Goal: Complete application form

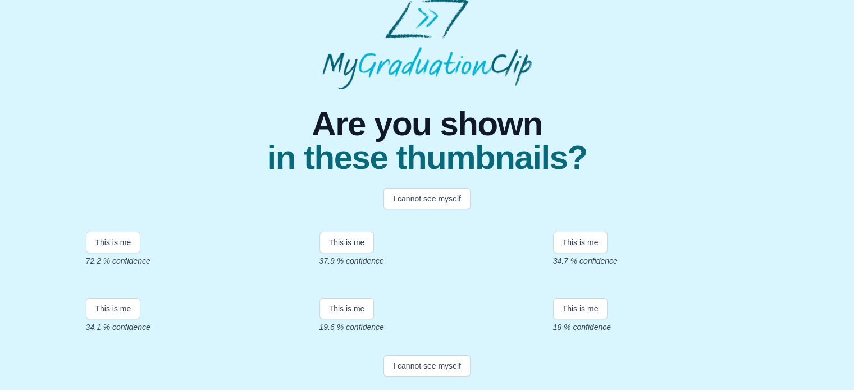
scroll to position [252, 0]
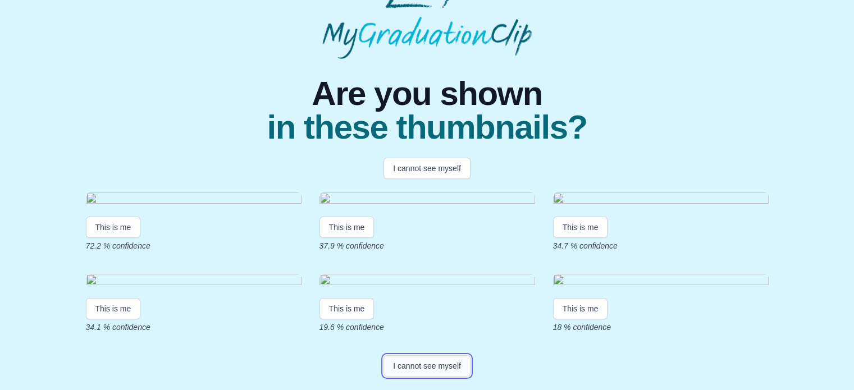
click at [448, 365] on button "I cannot see myself" at bounding box center [426, 365] width 87 height 21
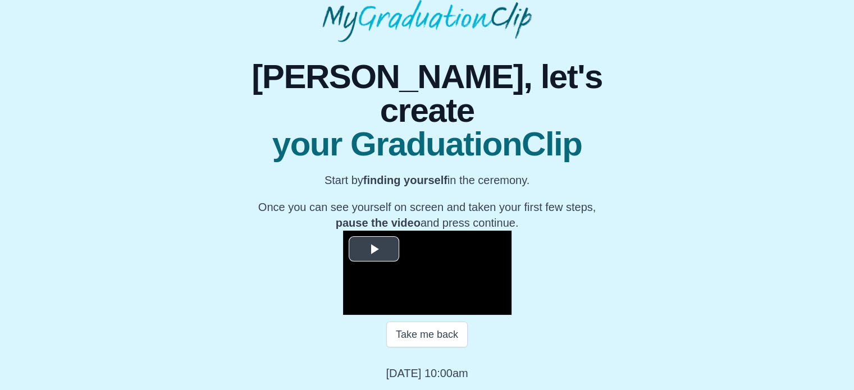
scroll to position [170, 0]
click at [374, 249] on span "Video Player" at bounding box center [374, 249] width 0 height 0
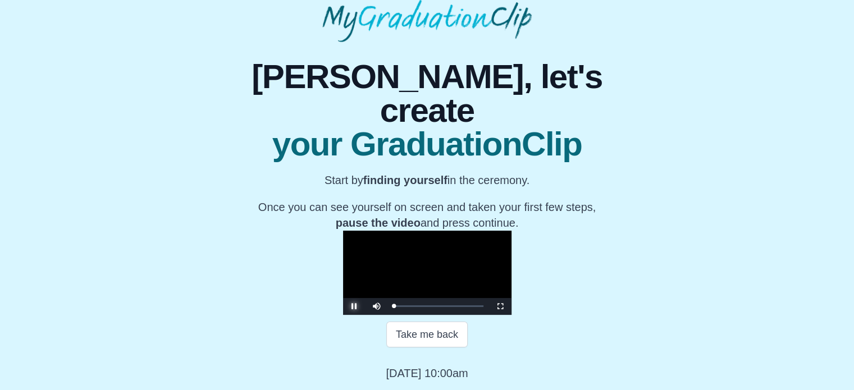
click at [354, 307] on span "Video Player" at bounding box center [354, 307] width 0 height 0
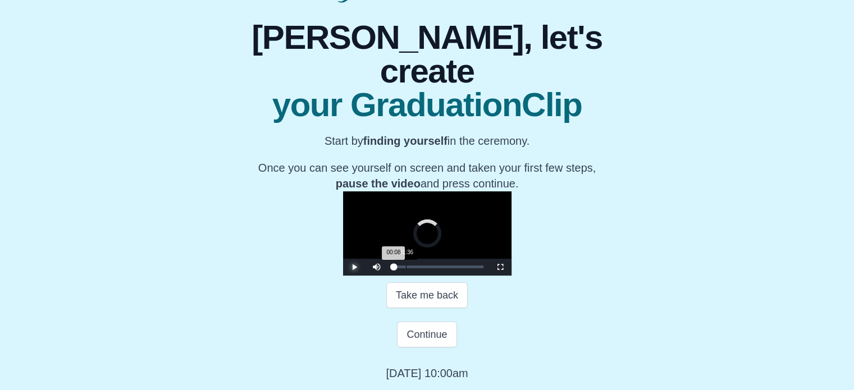
click at [406, 268] on div "01:36" at bounding box center [406, 267] width 1 height 3
click at [354, 267] on span "Video Player" at bounding box center [354, 267] width 0 height 0
click at [394, 268] on div "02:12 Progress : 0%" at bounding box center [396, 267] width 4 height 3
click at [394, 268] on div "Loaded : 0% 02:51 02:51 Progress : 0%" at bounding box center [439, 267] width 90 height 3
click at [354, 267] on span "Video Player" at bounding box center [354, 267] width 0 height 0
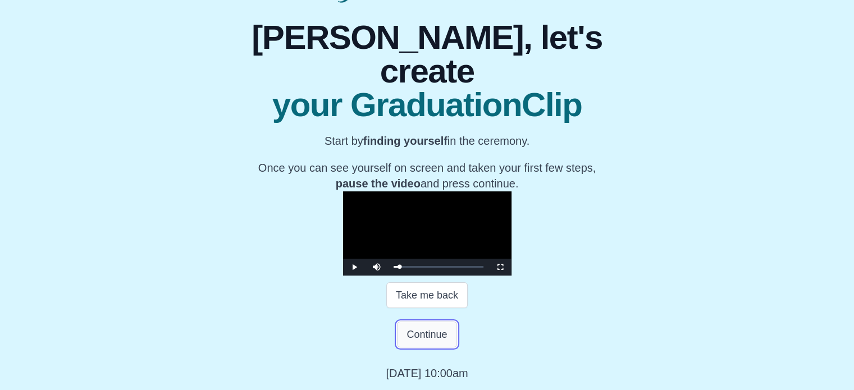
click at [433, 348] on button "Continue" at bounding box center [427, 335] width 60 height 26
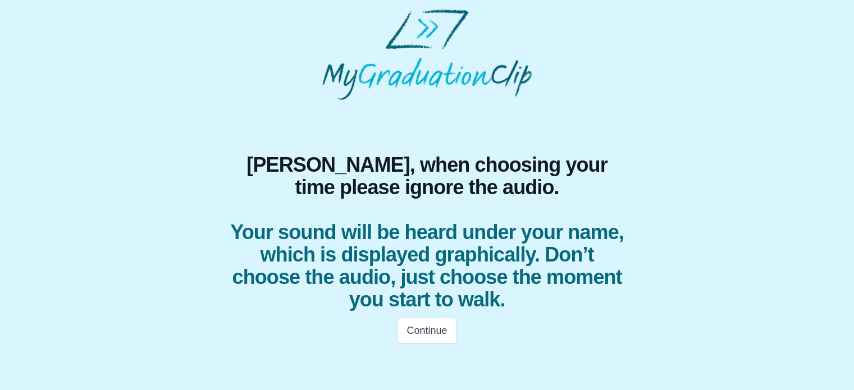
scroll to position [0, 0]
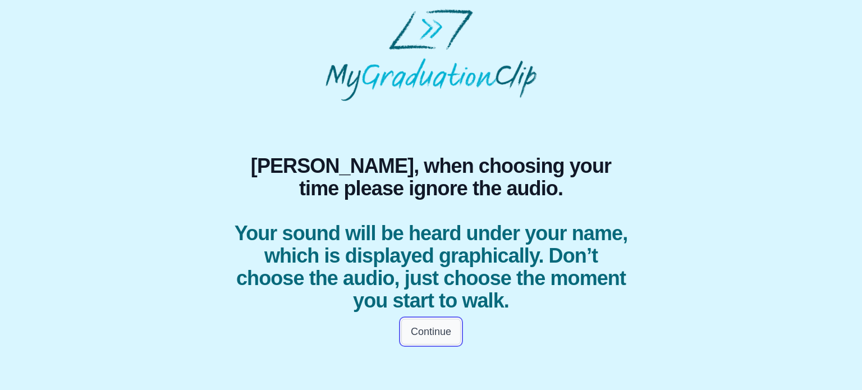
click at [429, 336] on button "Continue" at bounding box center [431, 332] width 60 height 26
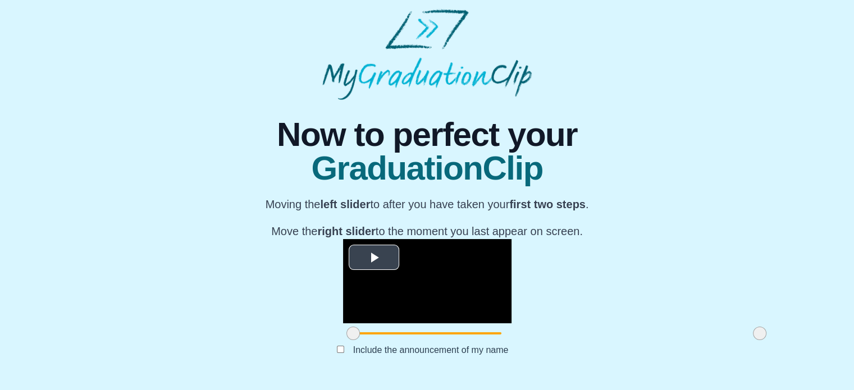
scroll to position [94, 0]
click at [374, 257] on span "Video Player" at bounding box center [374, 257] width 0 height 0
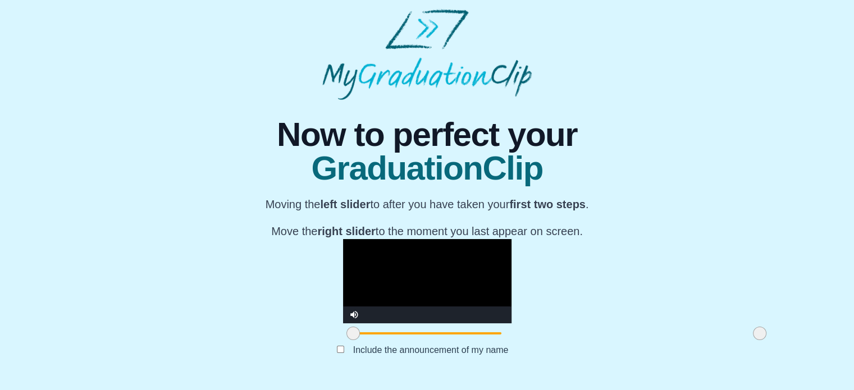
scroll to position [153, 0]
drag, startPoint x: 629, startPoint y: 338, endPoint x: 548, endPoint y: 336, distance: 80.3
click at [673, 336] on span at bounding box center [679, 333] width 13 height 13
click at [669, 334] on div at bounding box center [679, 333] width 20 height 20
click at [673, 337] on span at bounding box center [679, 333] width 13 height 13
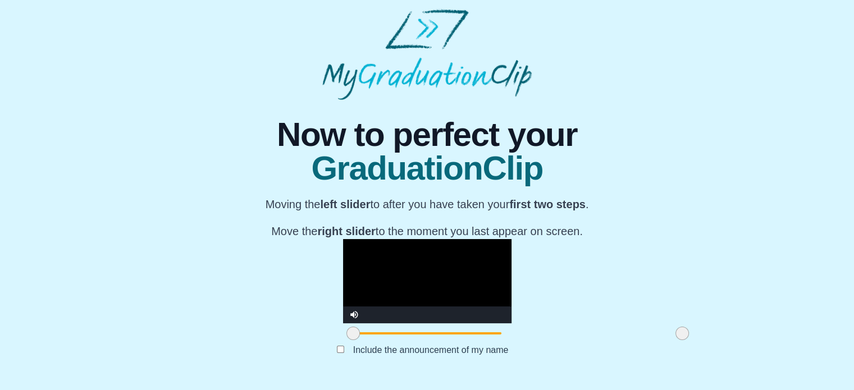
click at [675, 336] on span at bounding box center [681, 333] width 13 height 13
drag, startPoint x: 222, startPoint y: 335, endPoint x: 255, endPoint y: 331, distance: 32.8
click at [376, 331] on span at bounding box center [382, 333] width 13 height 13
click at [432, 367] on button "Submit" at bounding box center [427, 367] width 44 height 21
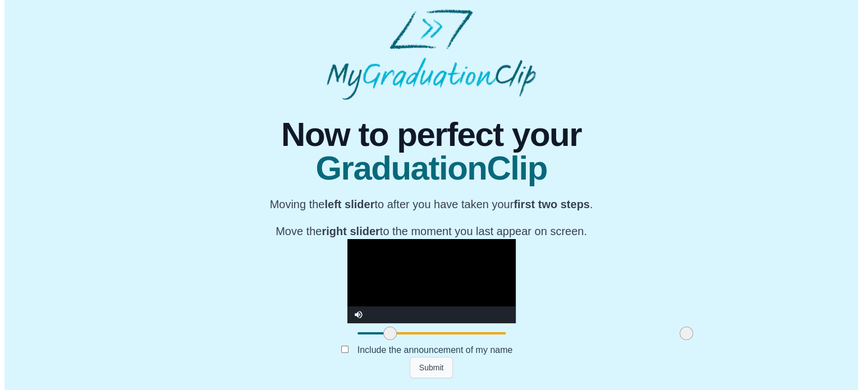
scroll to position [0, 0]
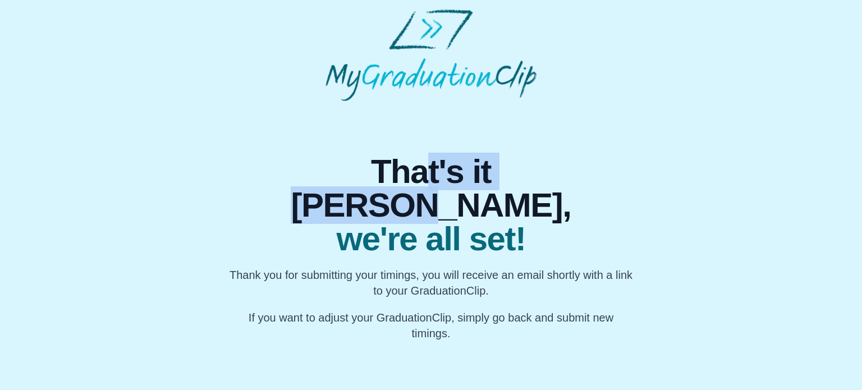
drag, startPoint x: 551, startPoint y: 177, endPoint x: 333, endPoint y: 180, distance: 217.9
click at [333, 180] on span "That's it [PERSON_NAME]," at bounding box center [431, 188] width 404 height 67
